Goal: Transaction & Acquisition: Purchase product/service

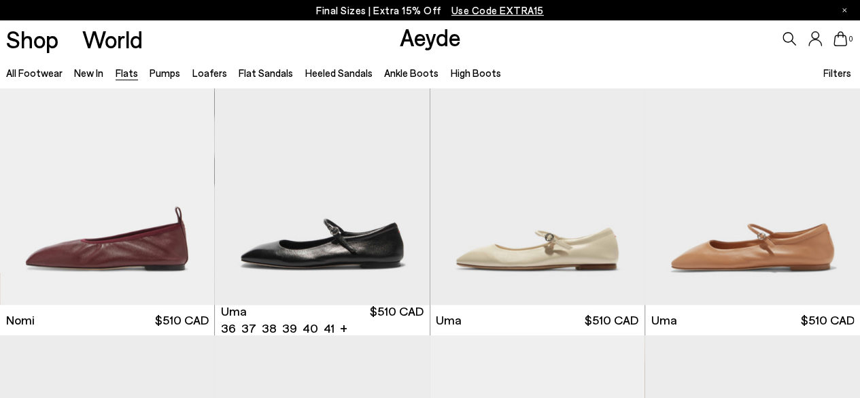
scroll to position [657, 0]
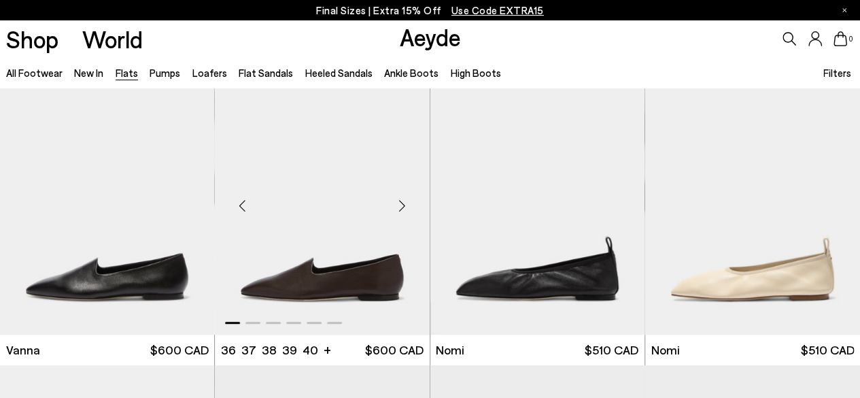
scroll to position [303, 0]
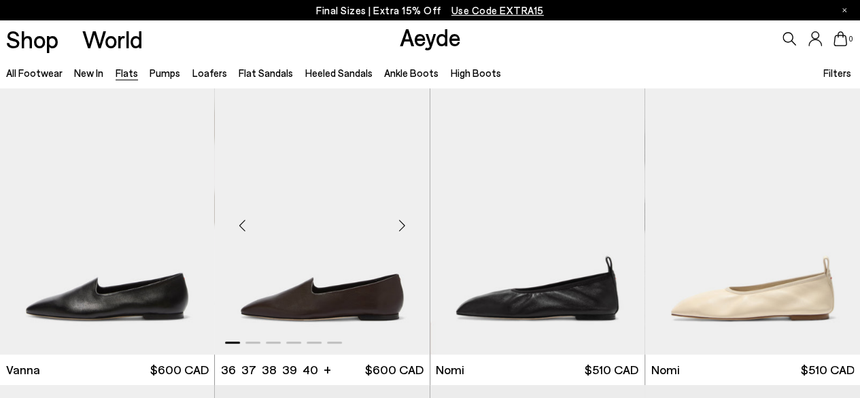
click at [355, 207] on img "1 / 6" at bounding box center [322, 220] width 215 height 270
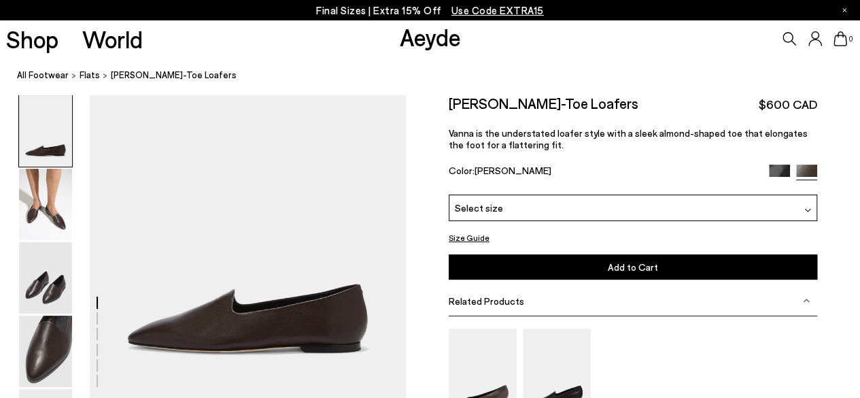
click at [571, 201] on div "Select size" at bounding box center [633, 207] width 368 height 27
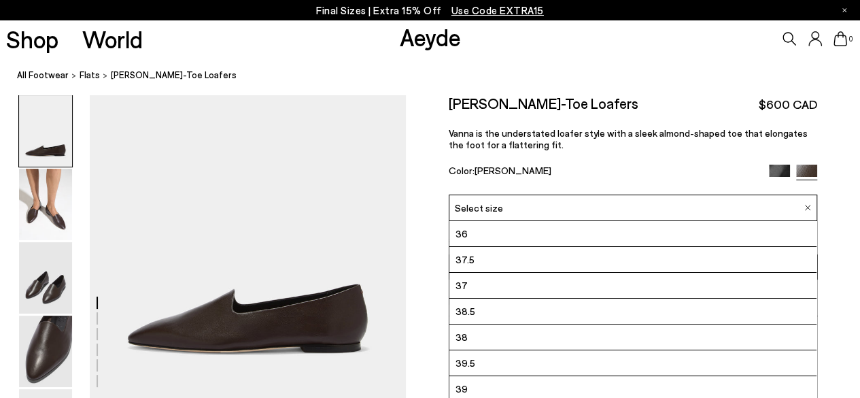
click at [502, 283] on li "37" at bounding box center [632, 286] width 367 height 26
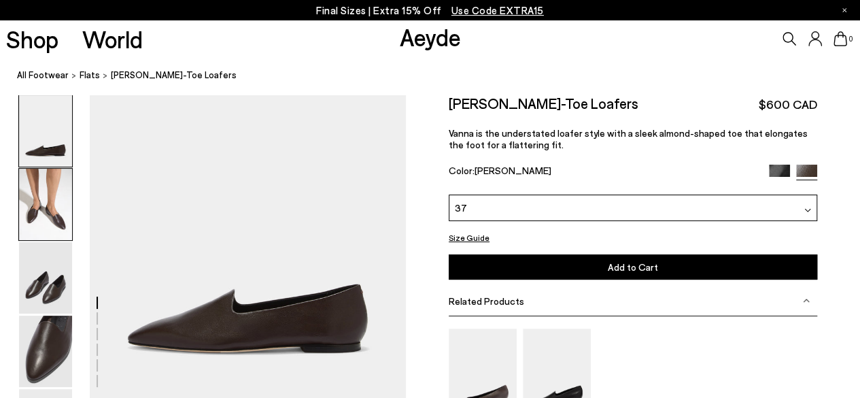
click at [67, 207] on img at bounding box center [45, 204] width 53 height 71
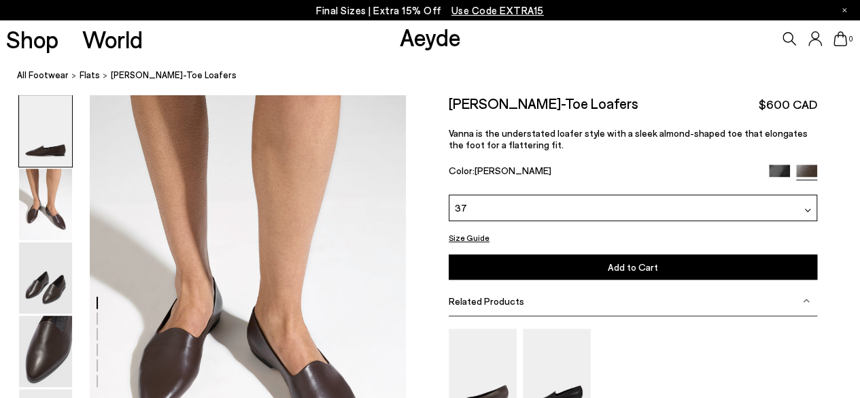
scroll to position [446, 0]
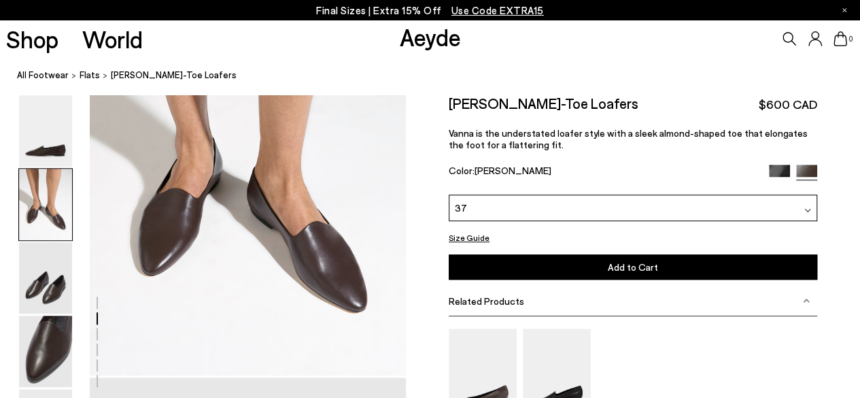
click at [777, 167] on img at bounding box center [779, 174] width 21 height 21
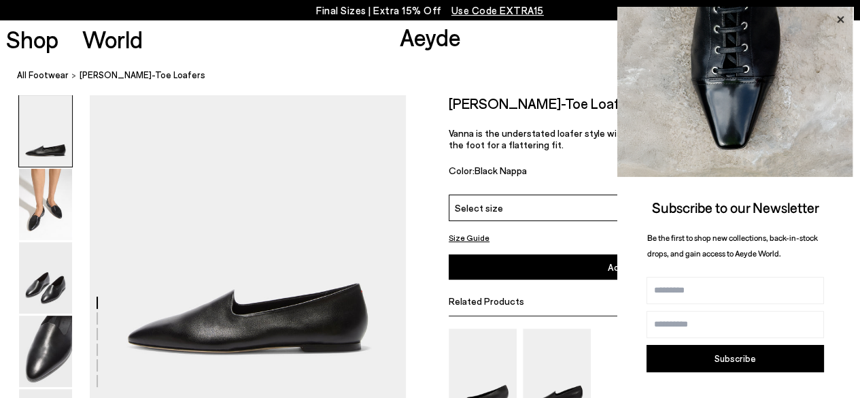
click at [843, 14] on icon at bounding box center [840, 20] width 18 height 18
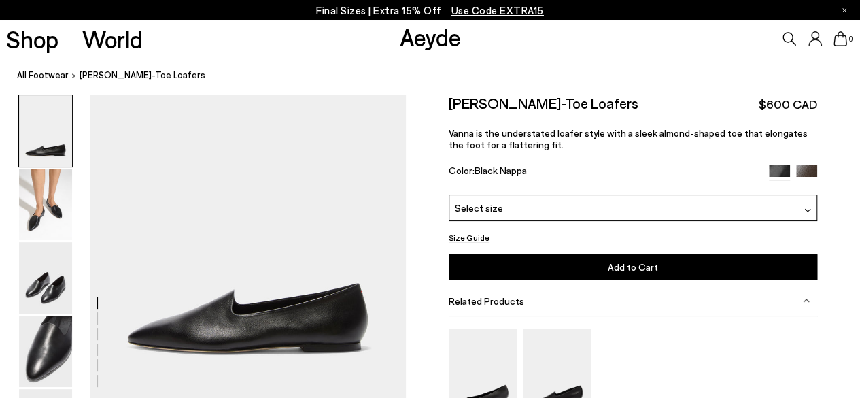
click at [808, 167] on img at bounding box center [806, 174] width 21 height 21
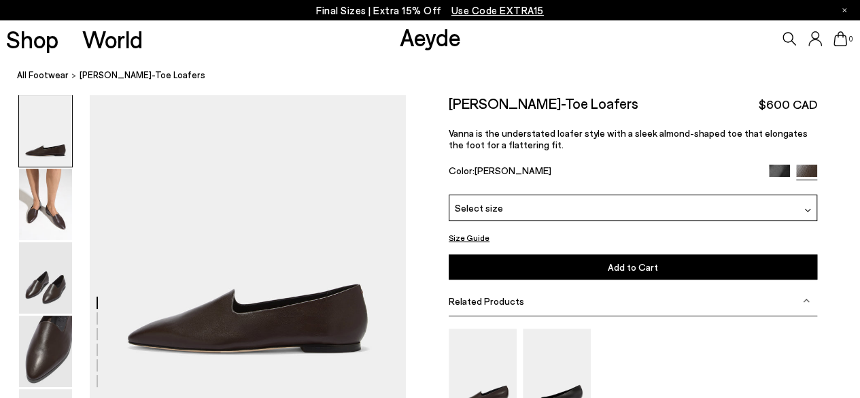
click at [582, 211] on div "Select size" at bounding box center [633, 207] width 368 height 27
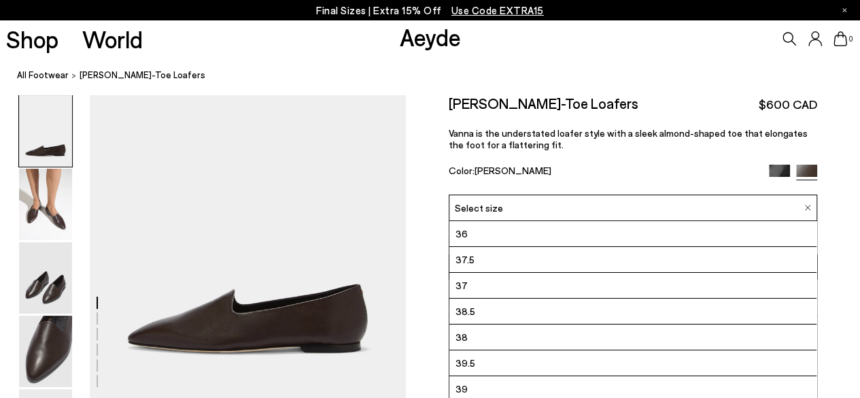
click at [519, 283] on li "37" at bounding box center [632, 286] width 367 height 26
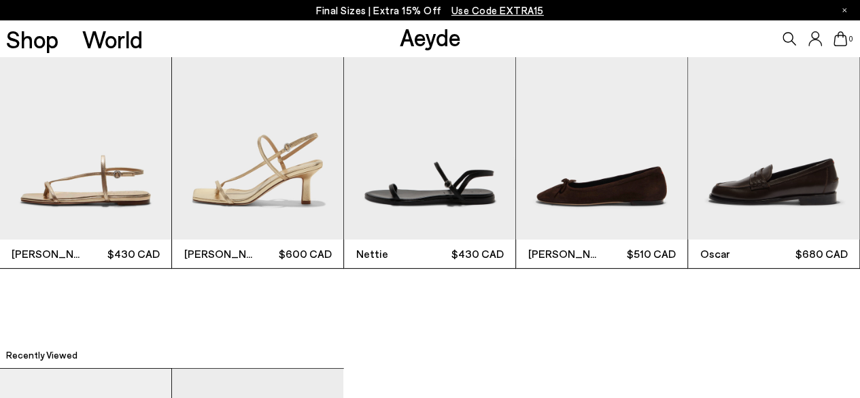
scroll to position [2602, 0]
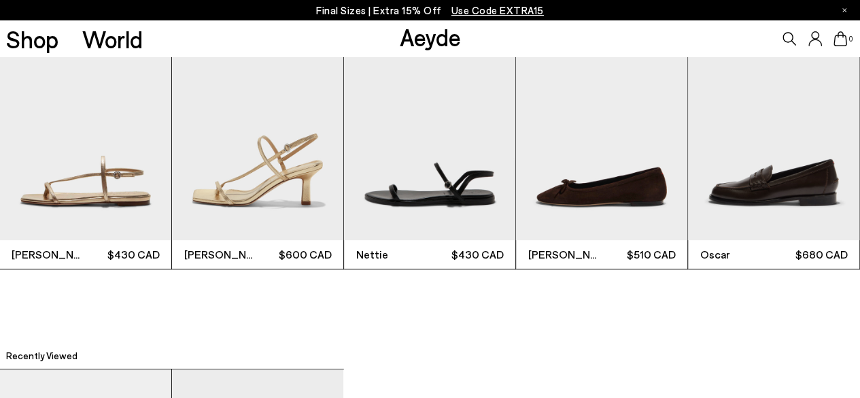
click at [792, 35] on icon at bounding box center [790, 39] width 14 height 14
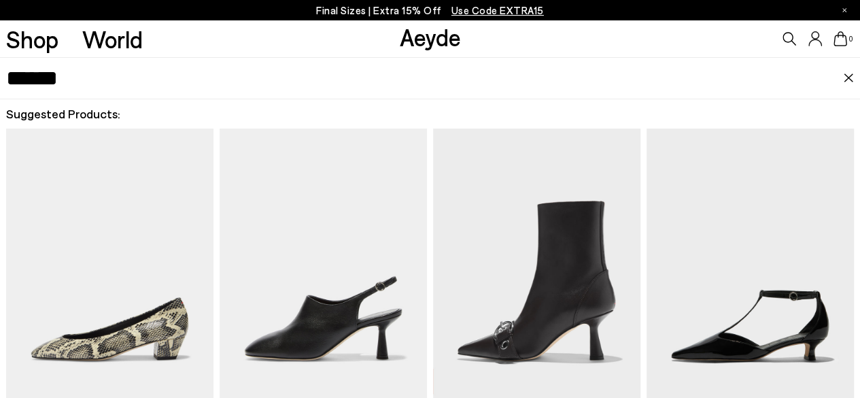
type input "******"
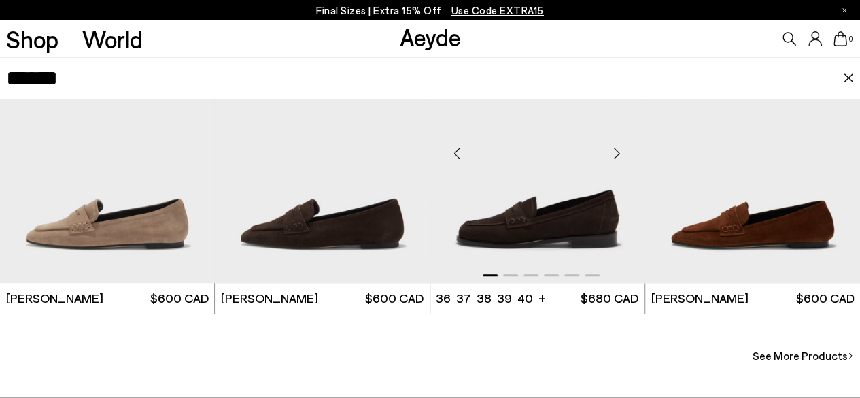
scroll to position [2854, 0]
click at [349, 187] on img "1 / 6" at bounding box center [322, 149] width 215 height 270
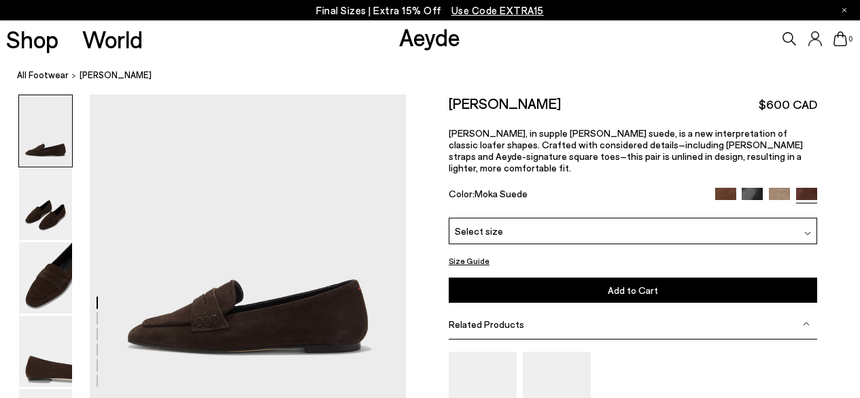
scroll to position [3, 0]
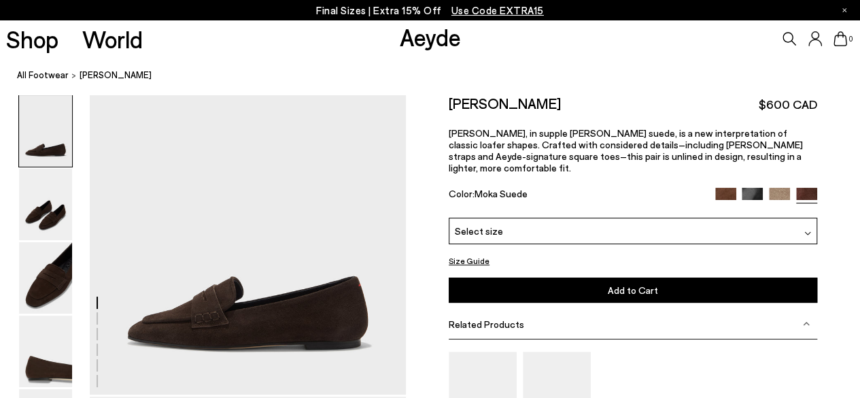
click at [727, 188] on img at bounding box center [725, 198] width 21 height 21
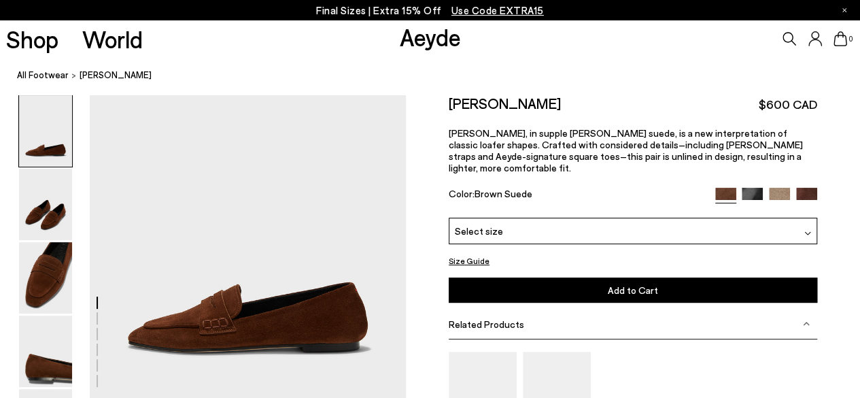
click at [748, 188] on img at bounding box center [751, 198] width 21 height 21
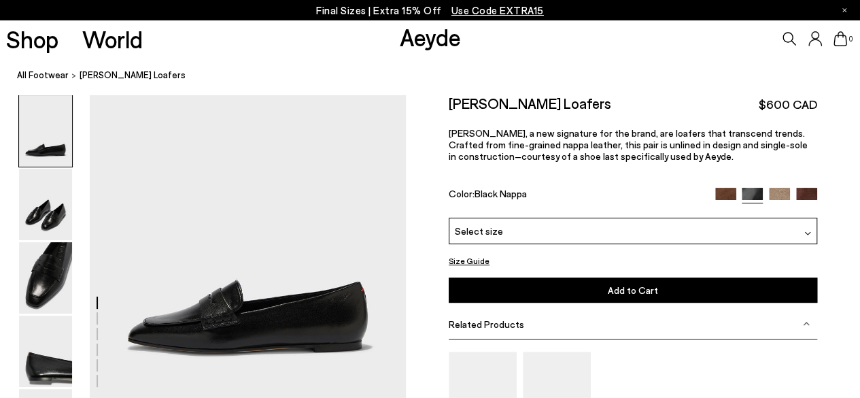
click at [805, 192] on img at bounding box center [806, 198] width 21 height 21
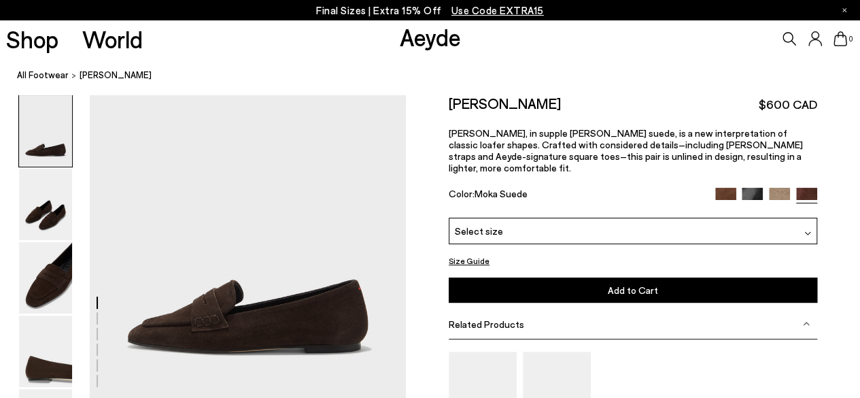
click at [785, 188] on img at bounding box center [779, 198] width 21 height 21
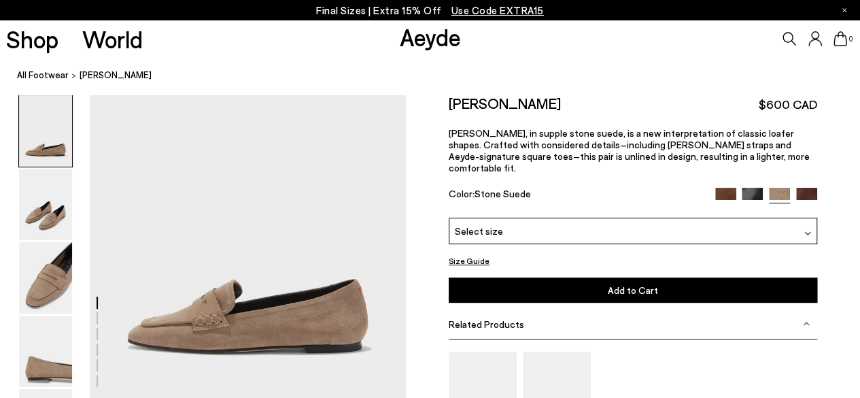
click at [806, 188] on img at bounding box center [806, 198] width 21 height 21
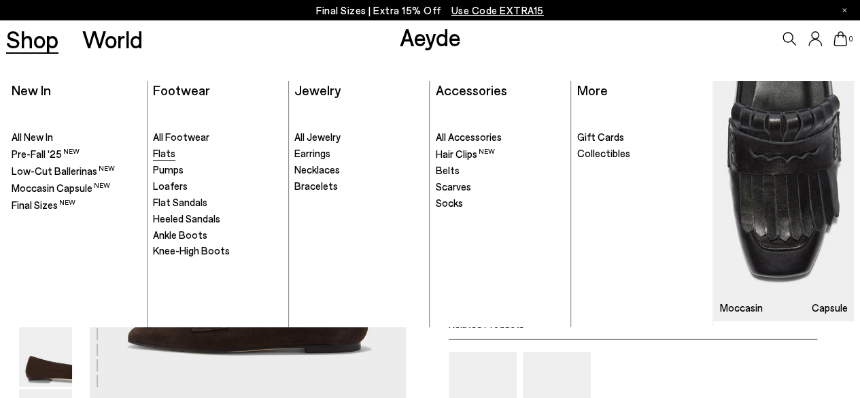
click at [167, 158] on span "Flats" at bounding box center [164, 153] width 22 height 12
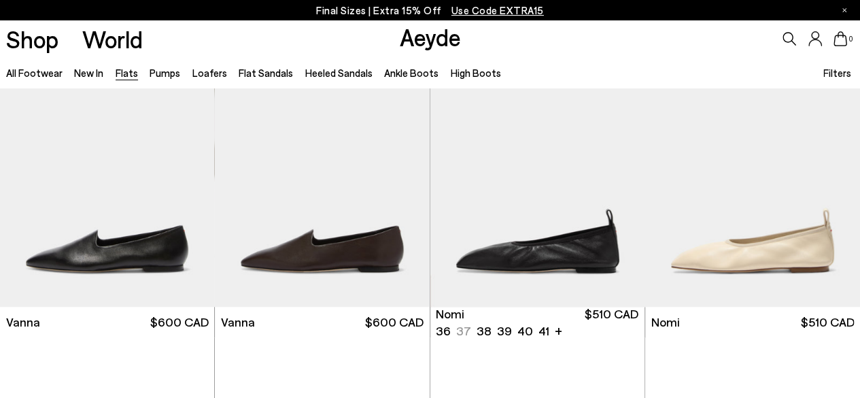
scroll to position [351, 0]
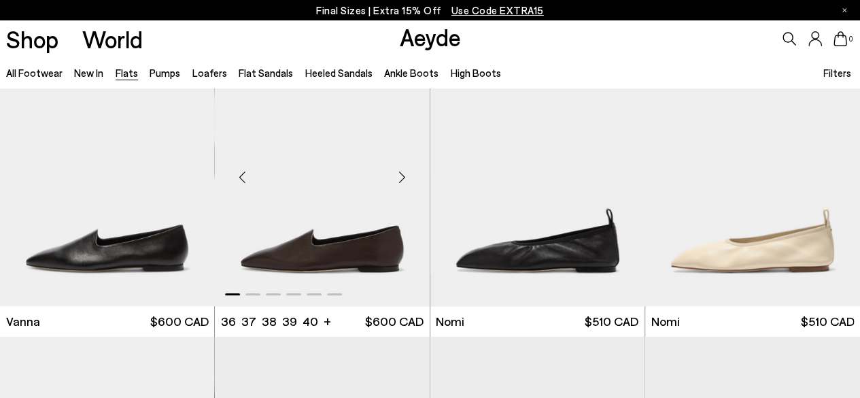
click at [336, 202] on img "1 / 6" at bounding box center [322, 172] width 215 height 270
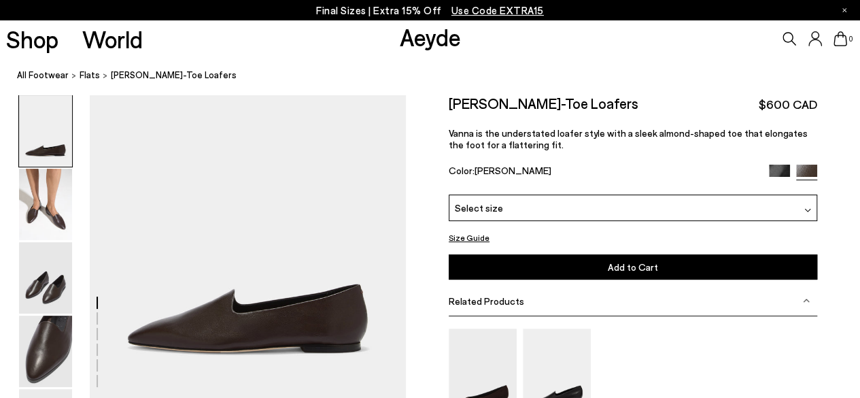
click at [573, 206] on div "Select size" at bounding box center [633, 207] width 368 height 27
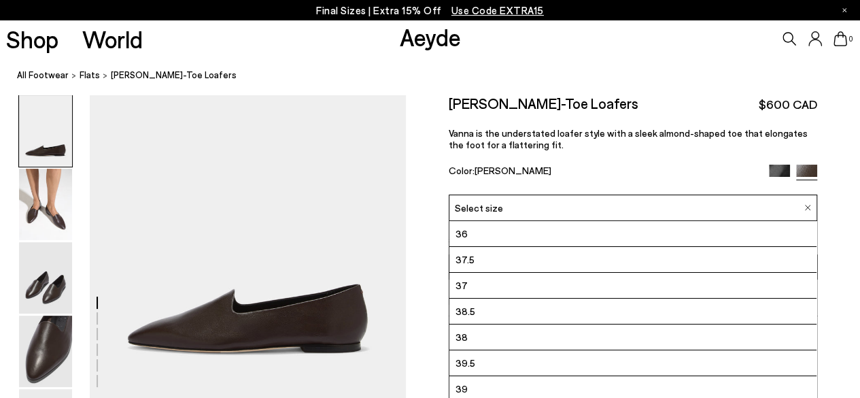
click at [500, 278] on li "37" at bounding box center [632, 286] width 367 height 26
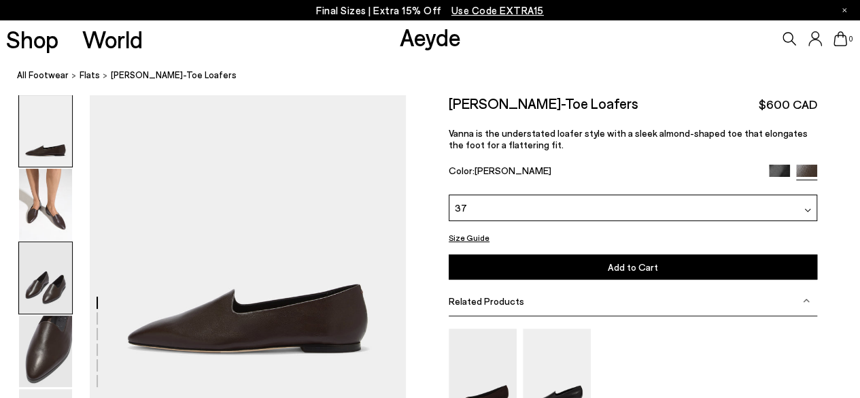
click at [27, 294] on img at bounding box center [45, 277] width 53 height 71
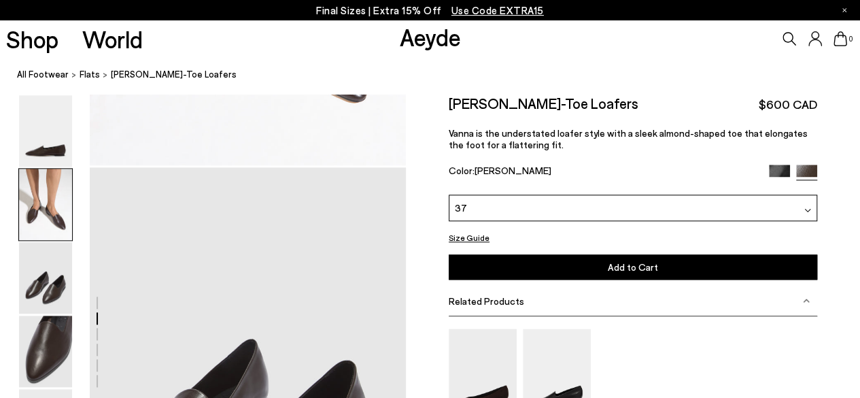
scroll to position [655, 0]
click at [786, 37] on icon at bounding box center [789, 39] width 14 height 14
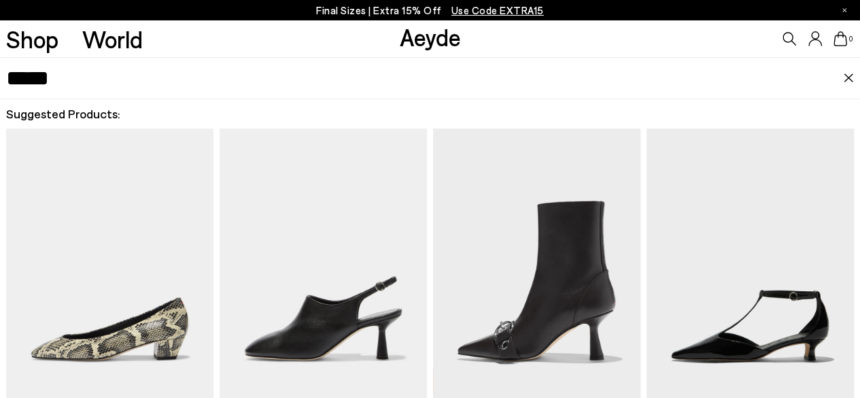
type input "*****"
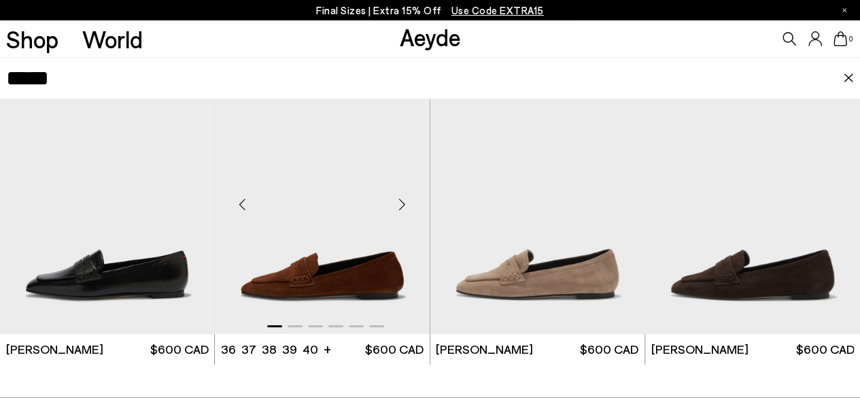
scroll to position [697, 0]
click at [316, 240] on img "1 / 6" at bounding box center [322, 199] width 215 height 270
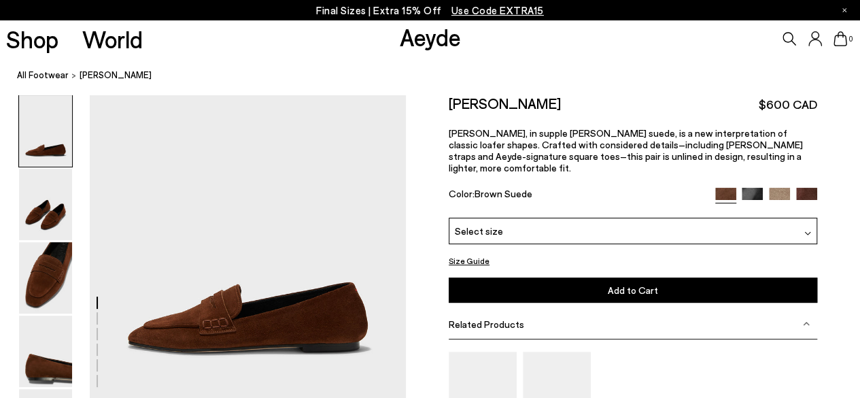
click at [584, 220] on div "Select size" at bounding box center [633, 230] width 368 height 27
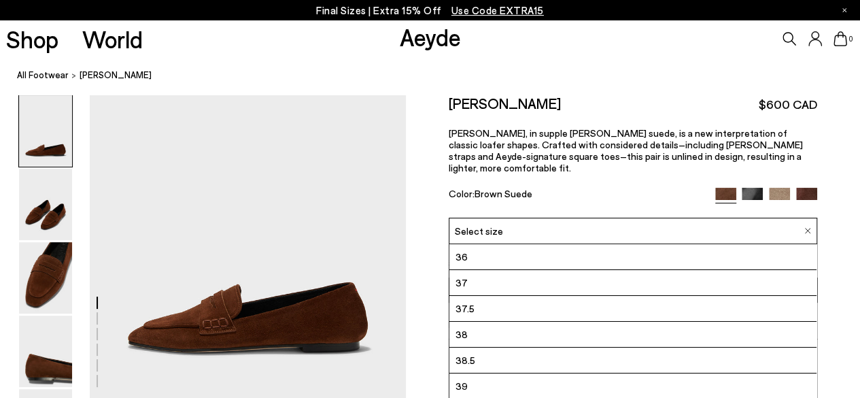
click at [524, 270] on li "37" at bounding box center [632, 283] width 367 height 26
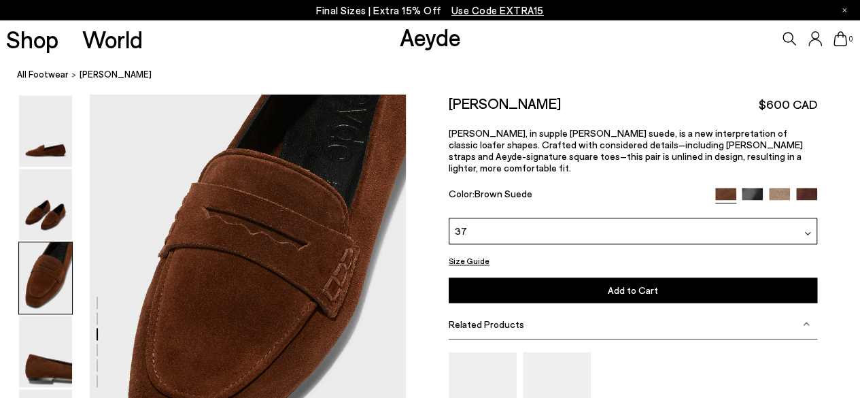
scroll to position [748, 0]
click at [575, 277] on button "Add to Cart Select a Size First" at bounding box center [633, 289] width 368 height 25
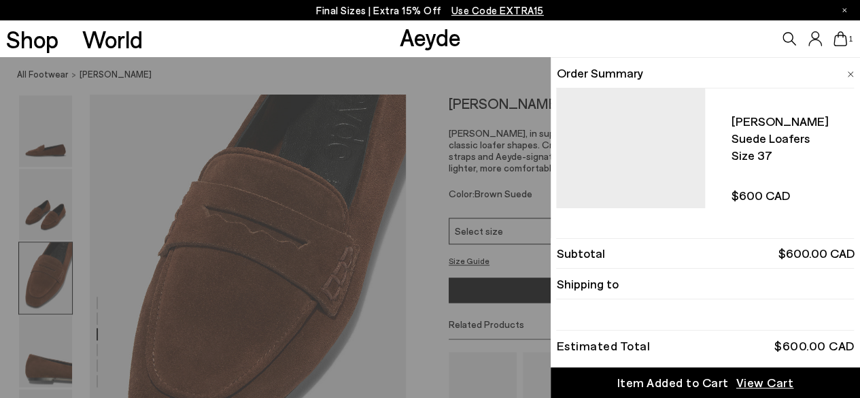
click at [420, 161] on div "Quick Add Color Size View Details Order Summary Alfie suede loafers Size 37" at bounding box center [430, 227] width 860 height 340
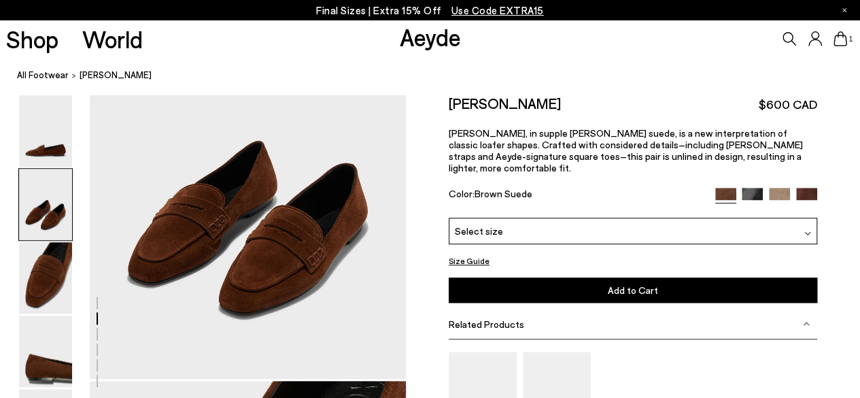
scroll to position [442, 0]
click at [749, 188] on img at bounding box center [751, 198] width 21 height 21
